Goal: Navigation & Orientation: Understand site structure

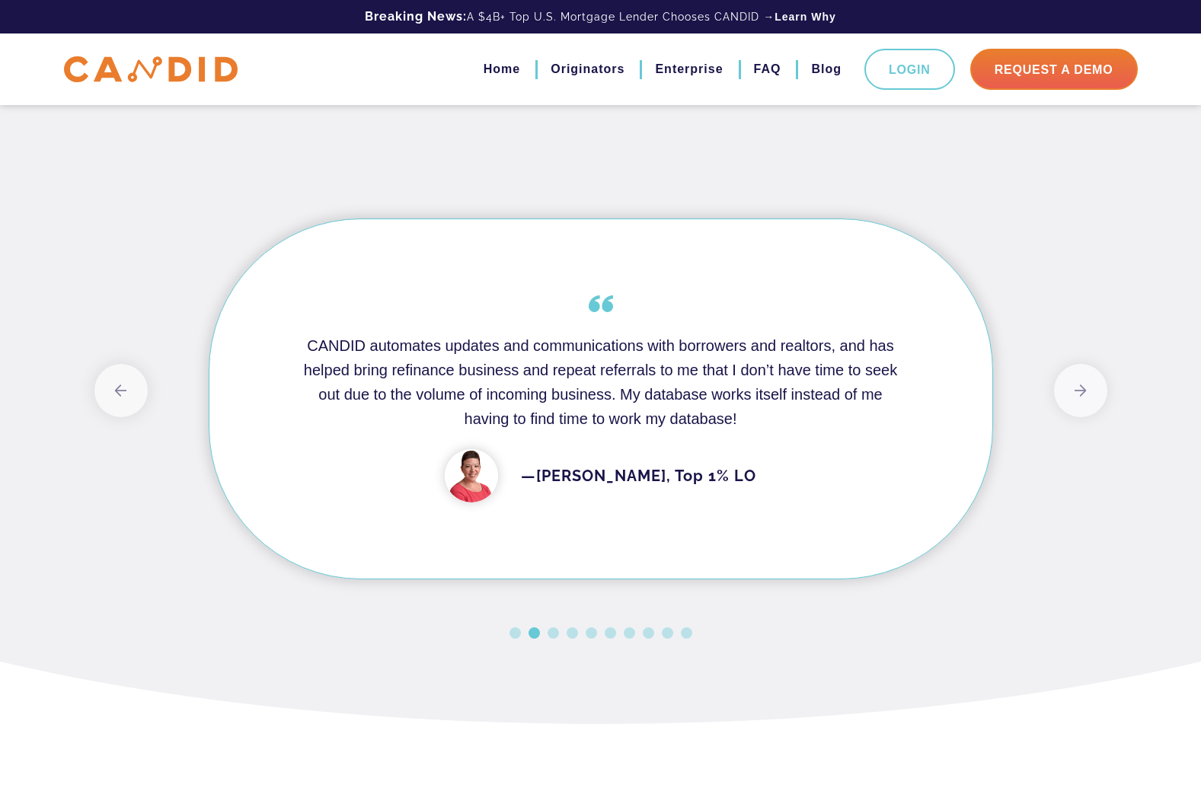
scroll to position [1218, 0]
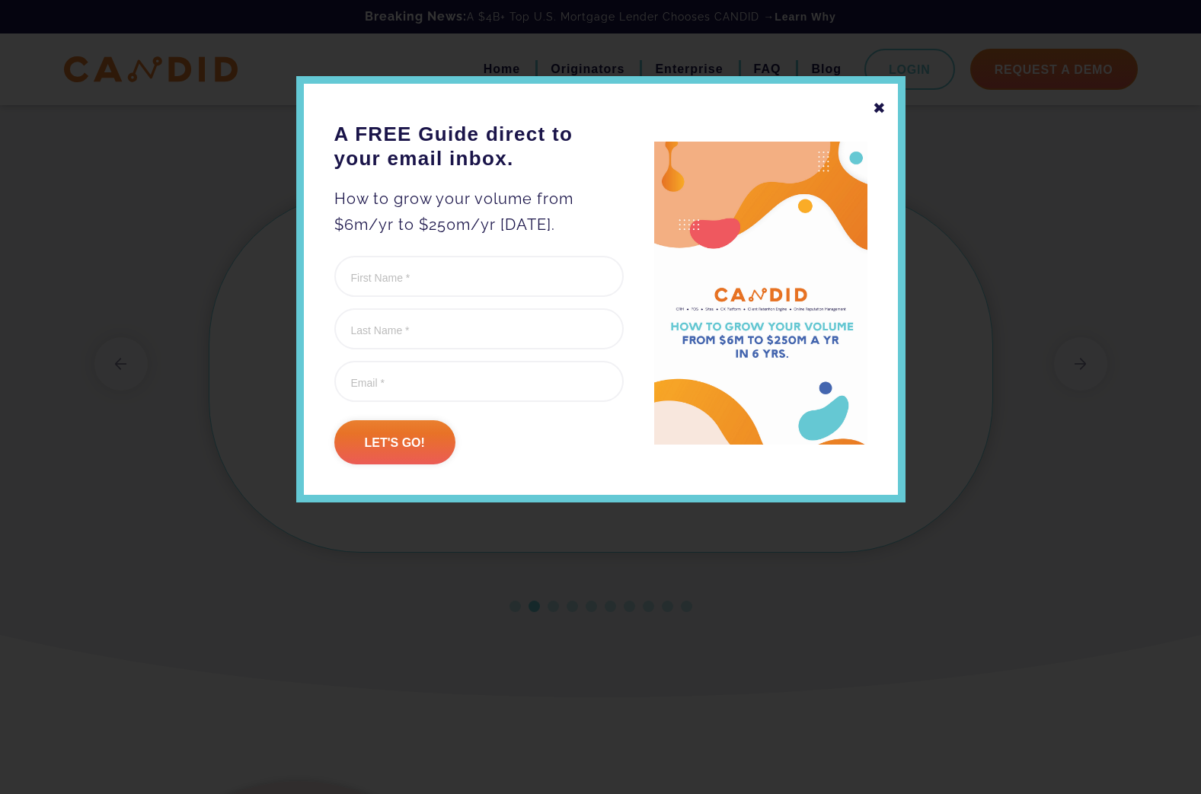
click at [877, 102] on div "✖" at bounding box center [880, 108] width 14 height 26
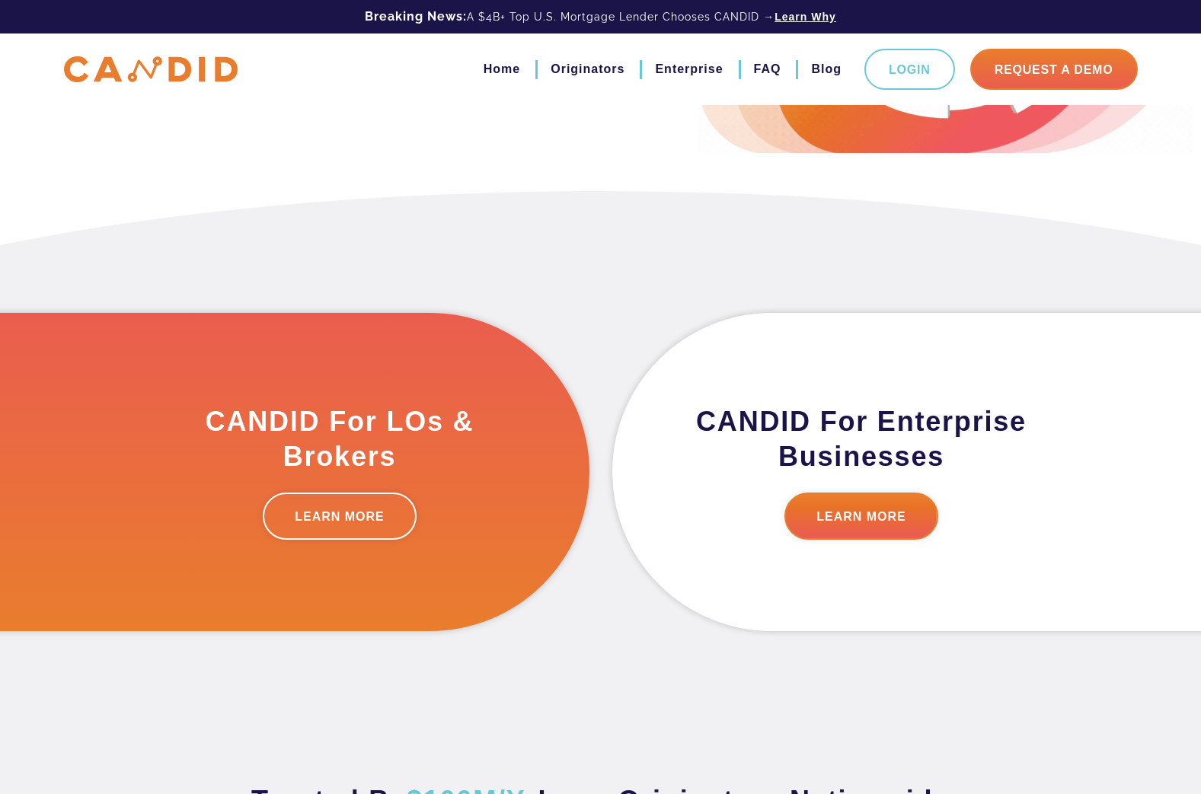
scroll to position [0, 0]
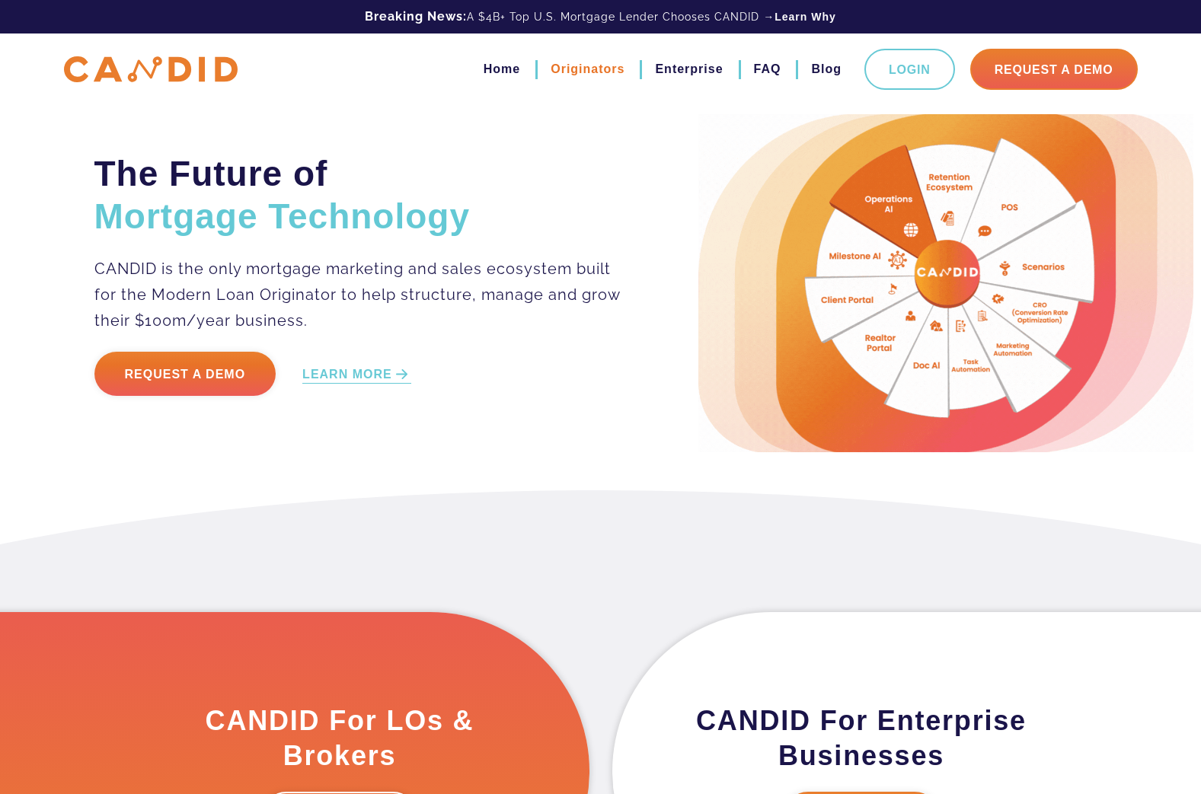
click at [602, 69] on link "Originators" at bounding box center [587, 69] width 74 height 26
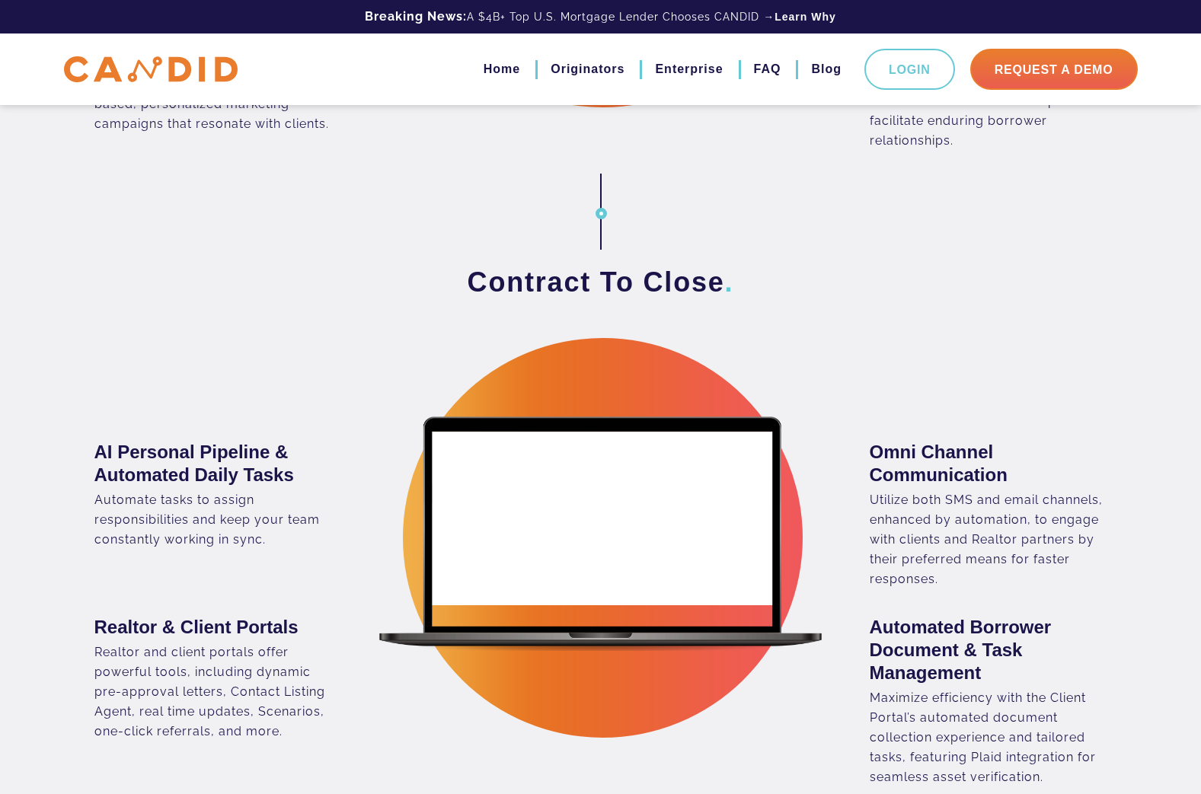
scroll to position [1599, 0]
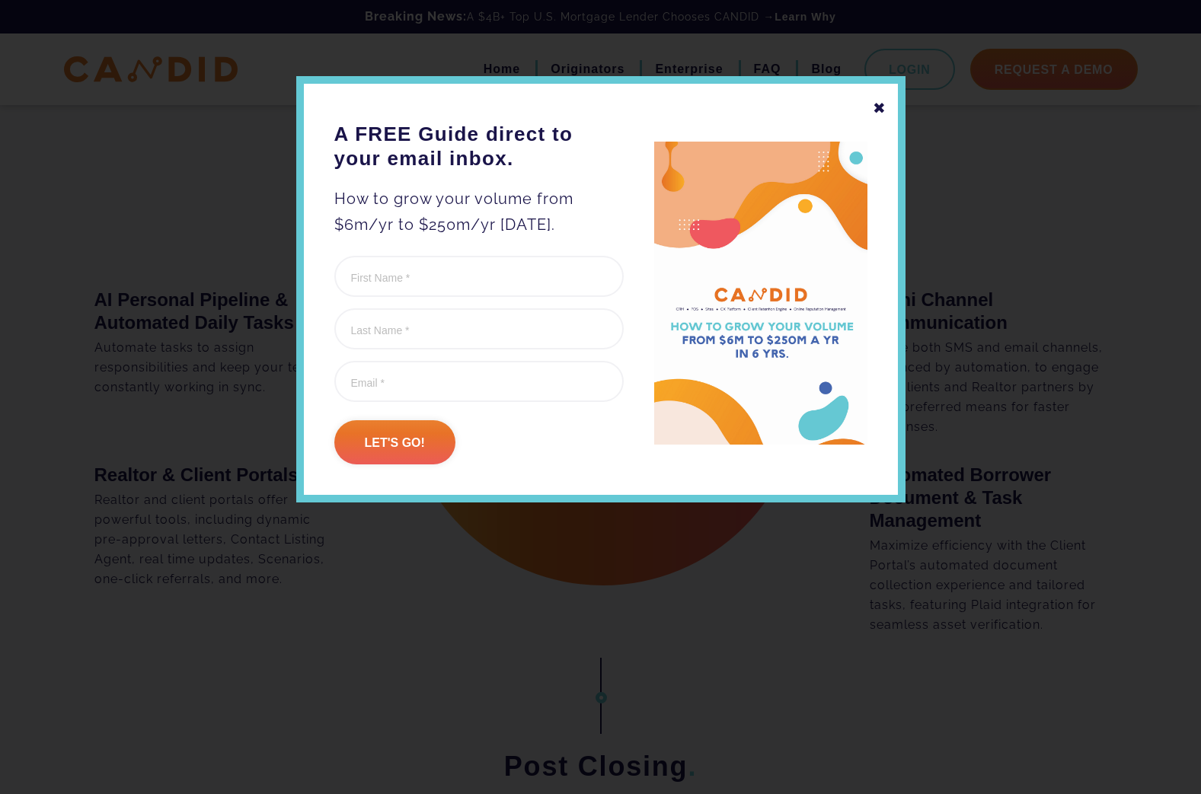
click at [879, 106] on div "✖" at bounding box center [880, 108] width 14 height 26
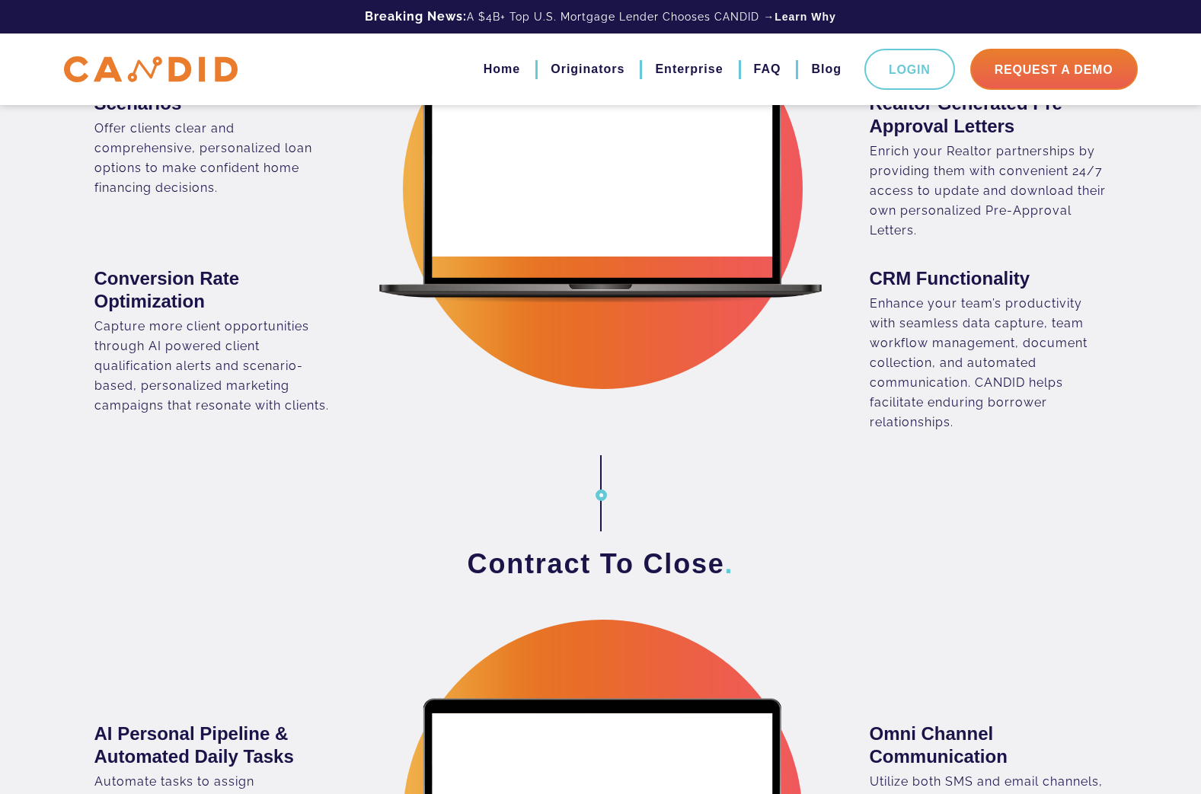
scroll to position [761, 0]
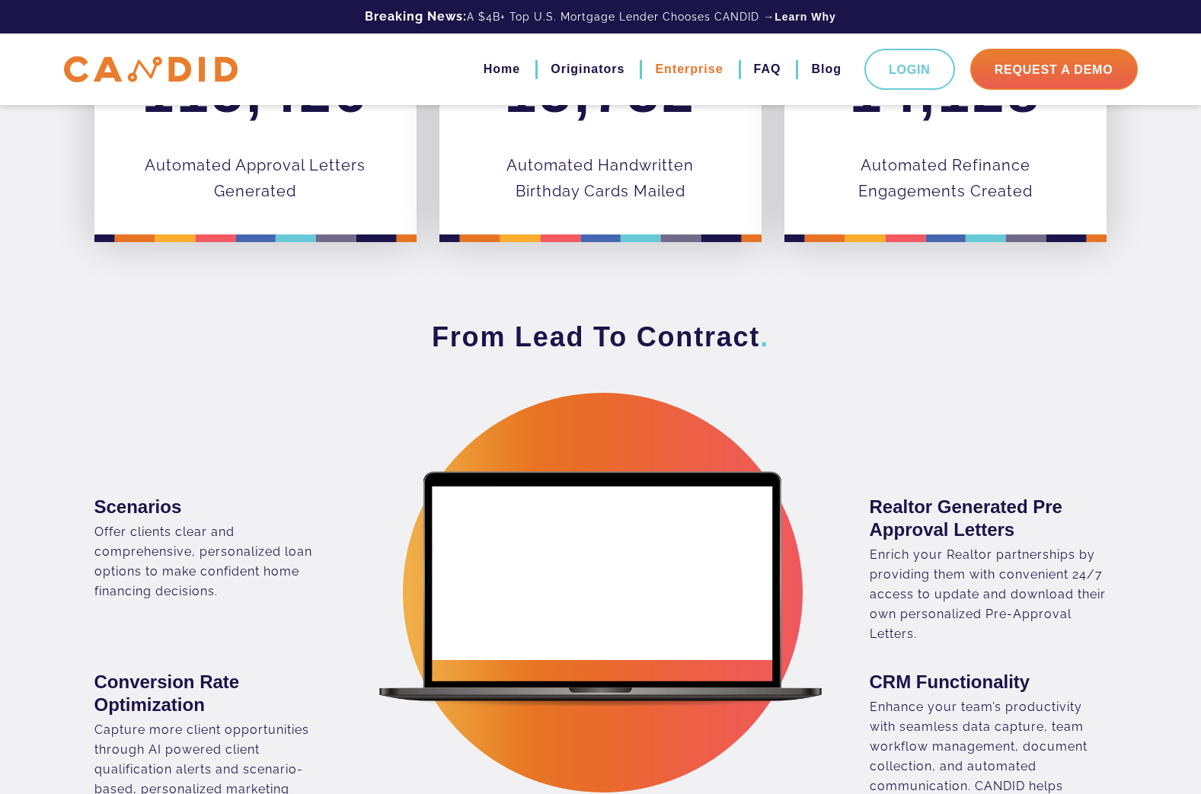
click at [689, 74] on link "Enterprise" at bounding box center [689, 69] width 68 height 26
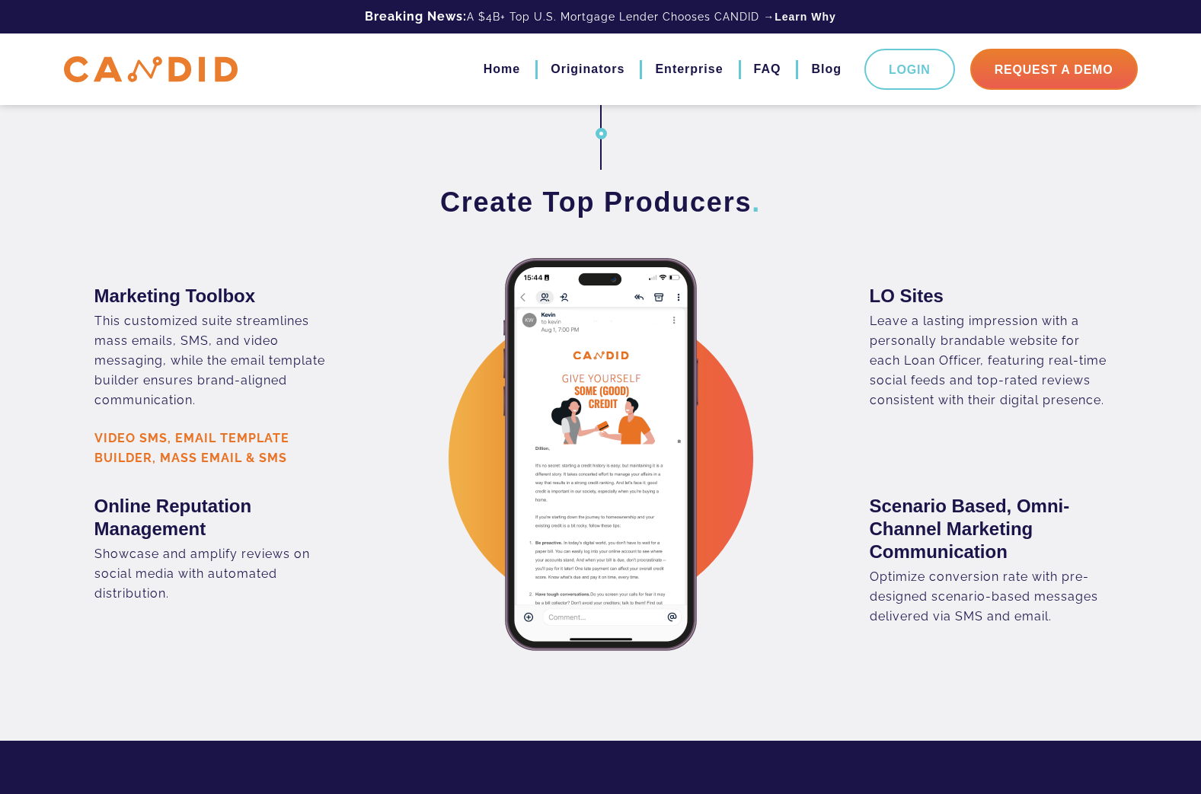
scroll to position [2132, 0]
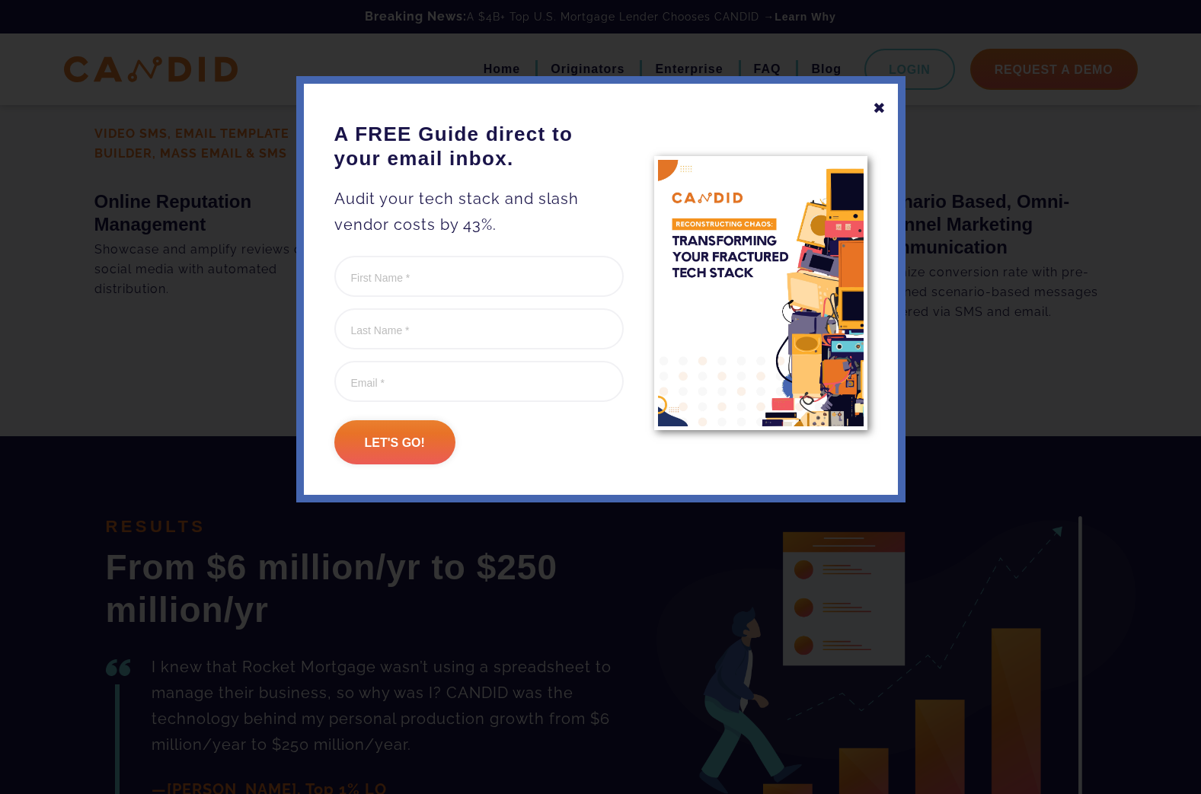
click at [884, 104] on div "✖" at bounding box center [880, 108] width 14 height 26
